Goal: Task Accomplishment & Management: Manage account settings

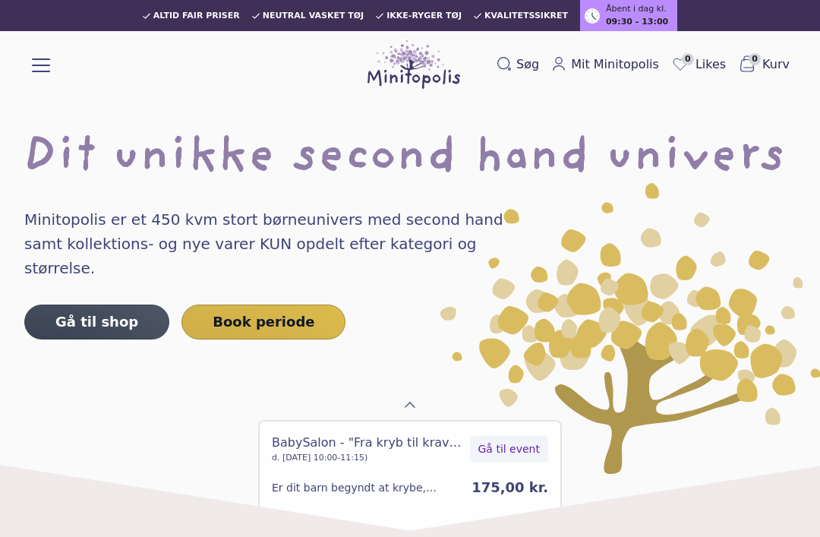
click at [632, 58] on span "Mit Minitopolis" at bounding box center [615, 64] width 88 height 18
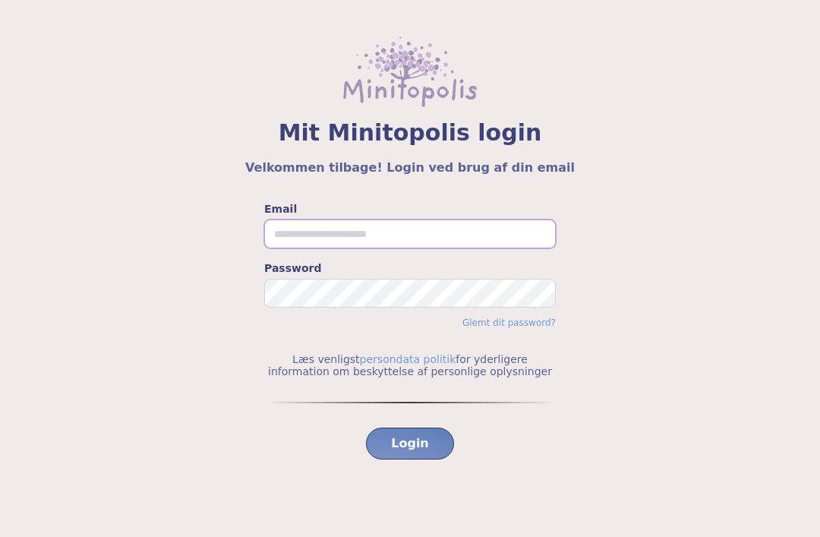
click at [463, 220] on input "Email" at bounding box center [409, 233] width 291 height 29
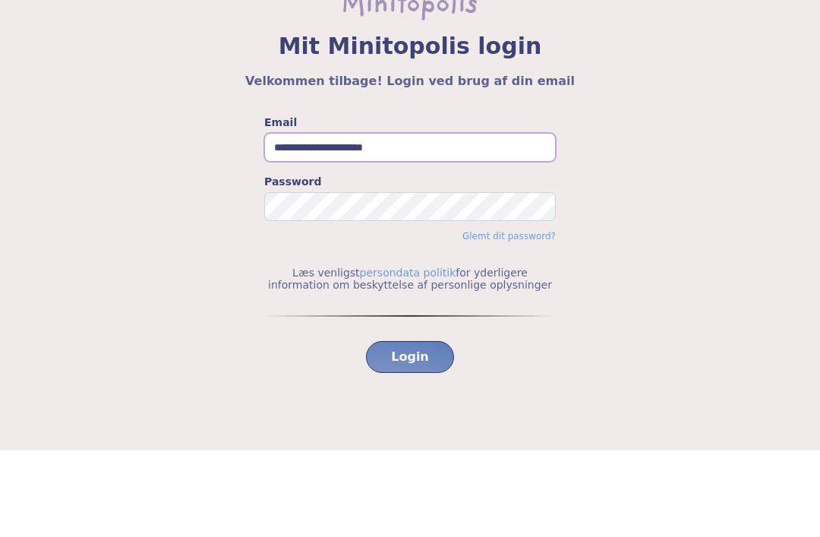
type input "**********"
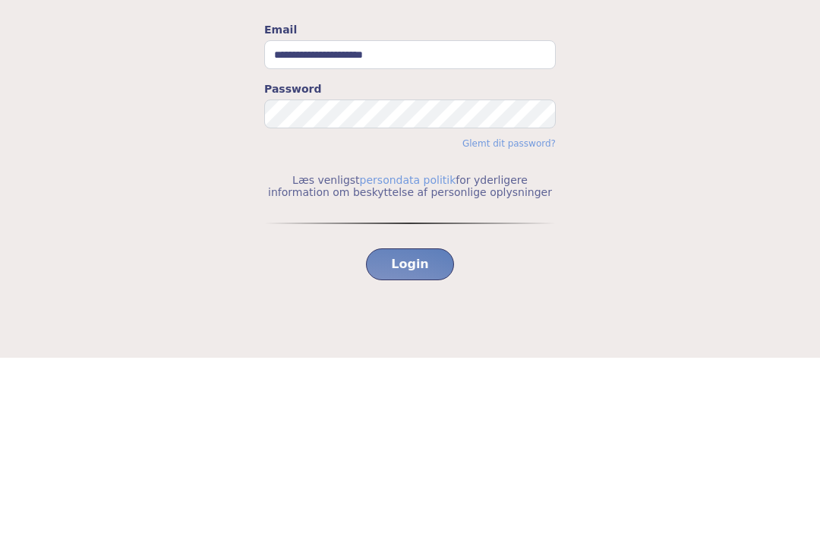
scroll to position [44, 0]
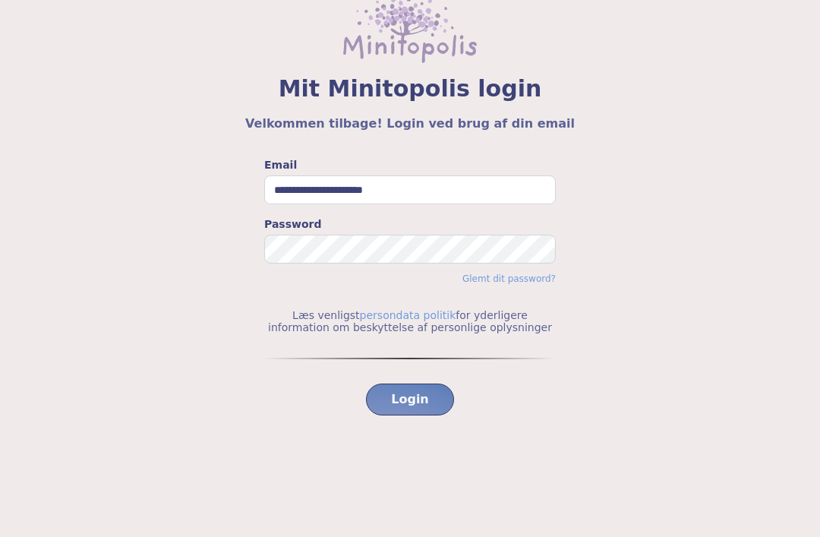
click at [417, 394] on span "Login" at bounding box center [410, 399] width 38 height 18
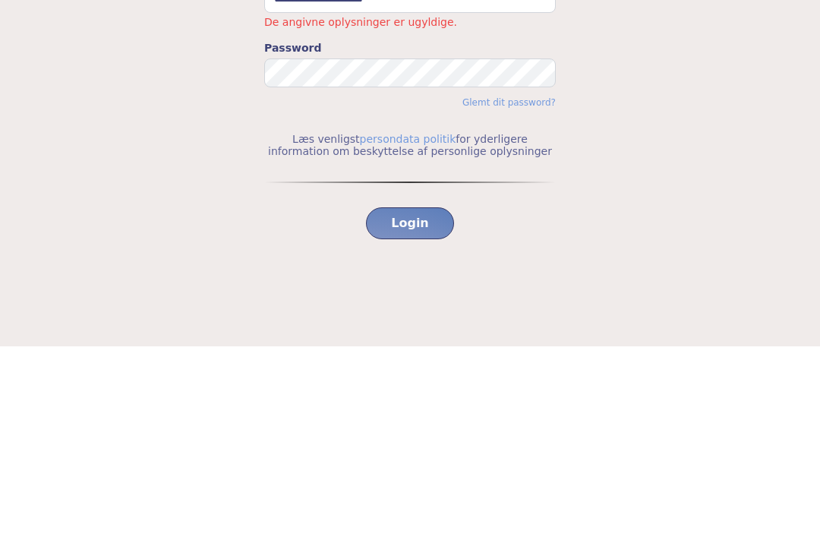
click at [426, 399] on button "Login" at bounding box center [410, 415] width 88 height 32
